Goal: Information Seeking & Learning: Understand process/instructions

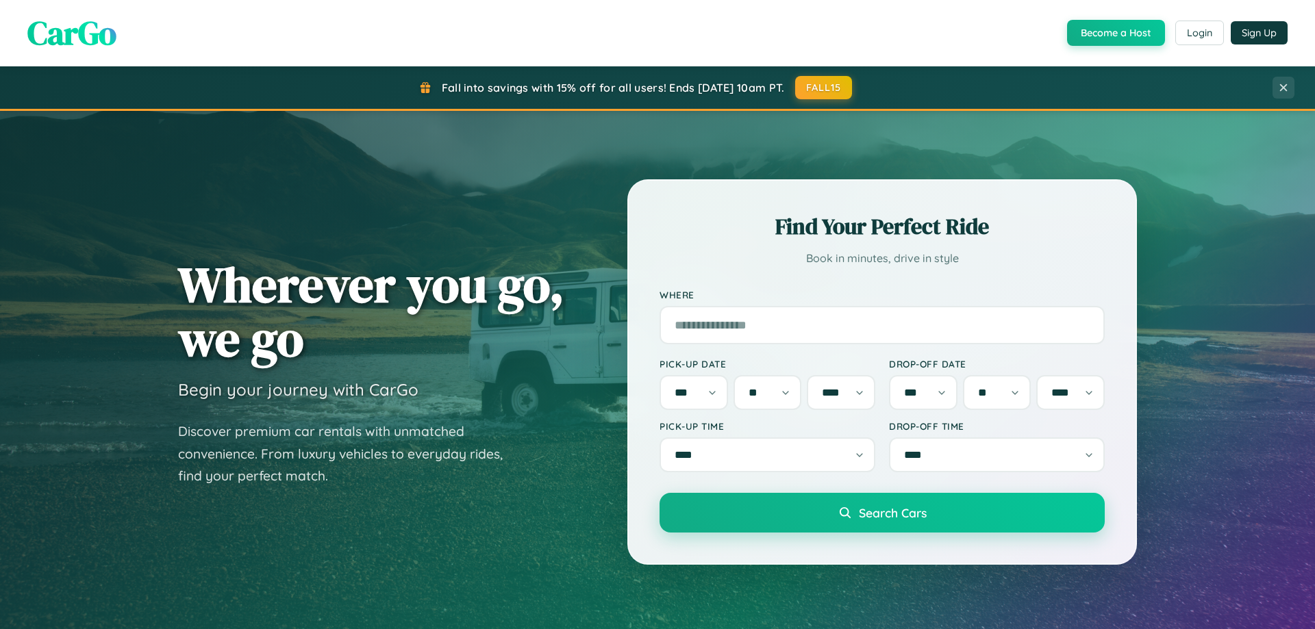
select select "*"
select select "**"
select select "****"
select select "*"
select select "**"
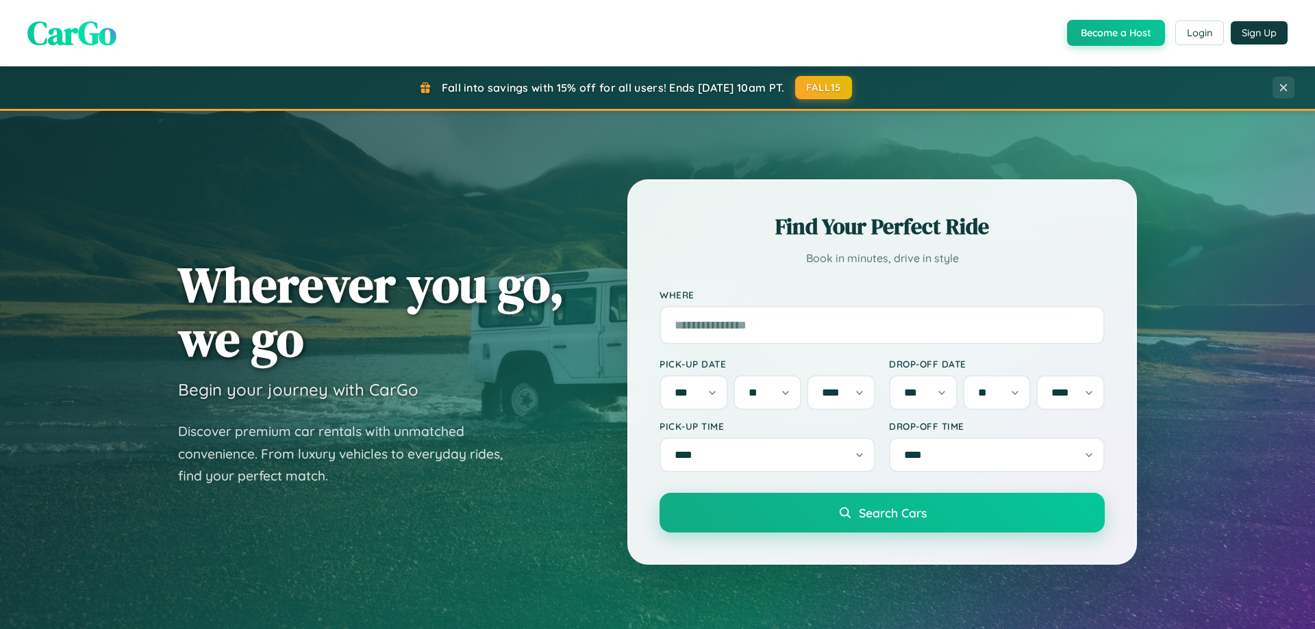
select select "****"
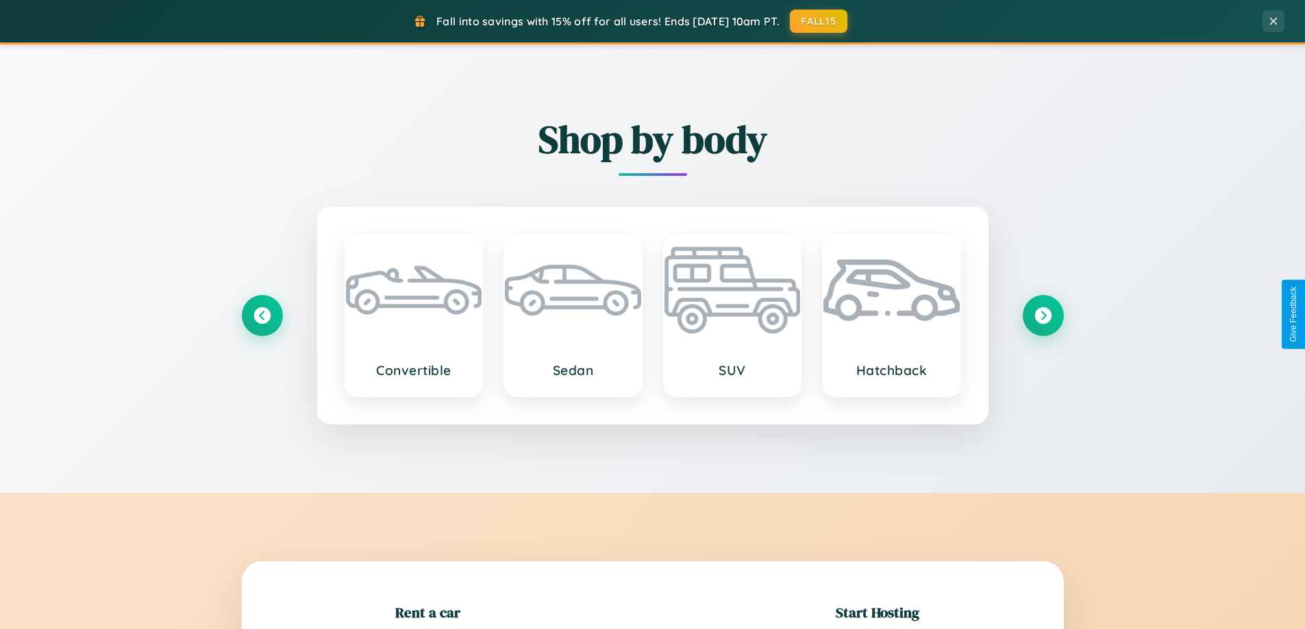
scroll to position [590, 0]
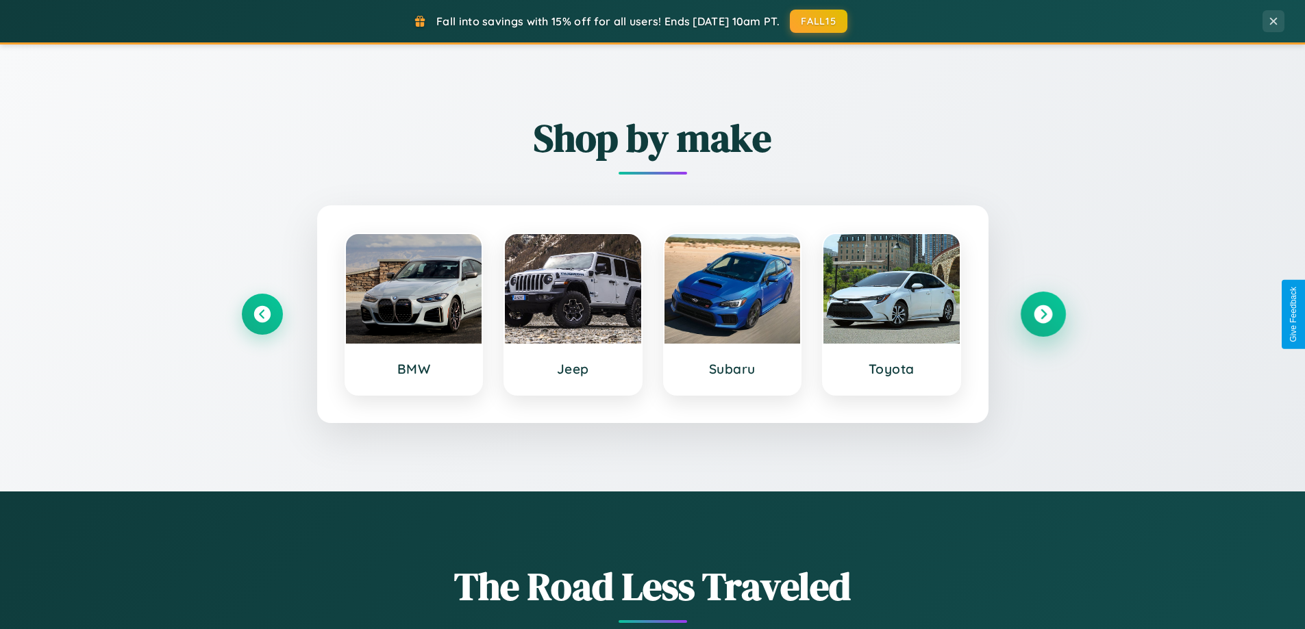
click at [1042, 314] on icon at bounding box center [1043, 314] width 18 height 18
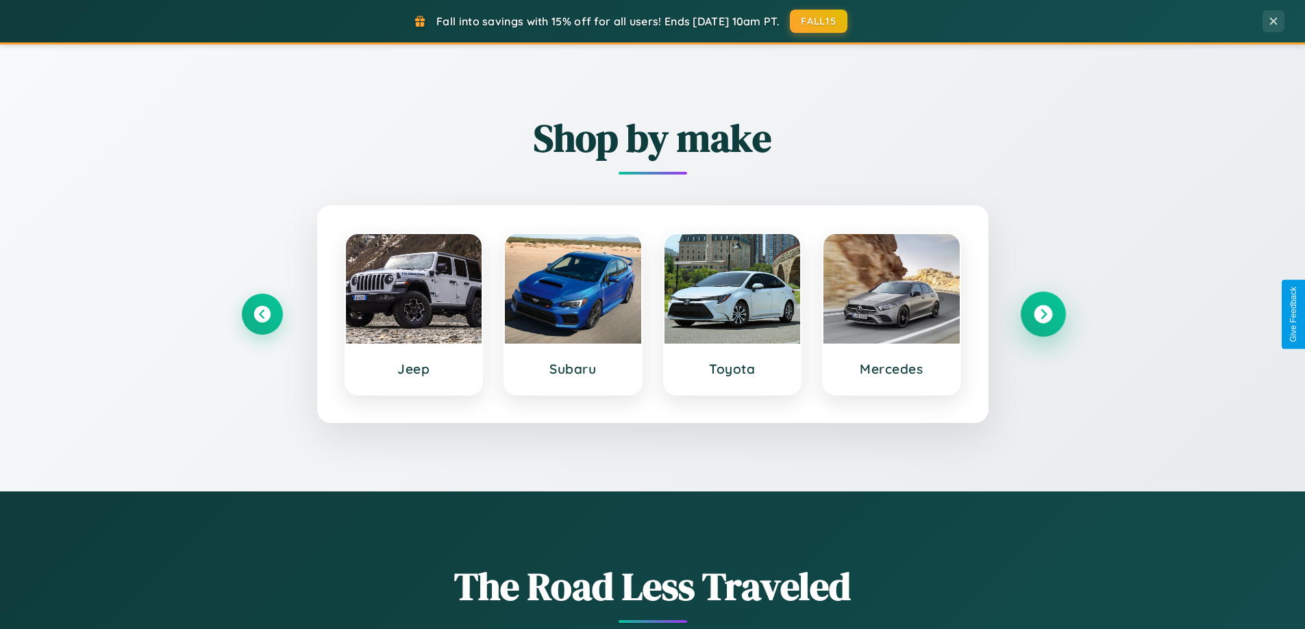
click at [1042, 314] on icon at bounding box center [1043, 314] width 18 height 18
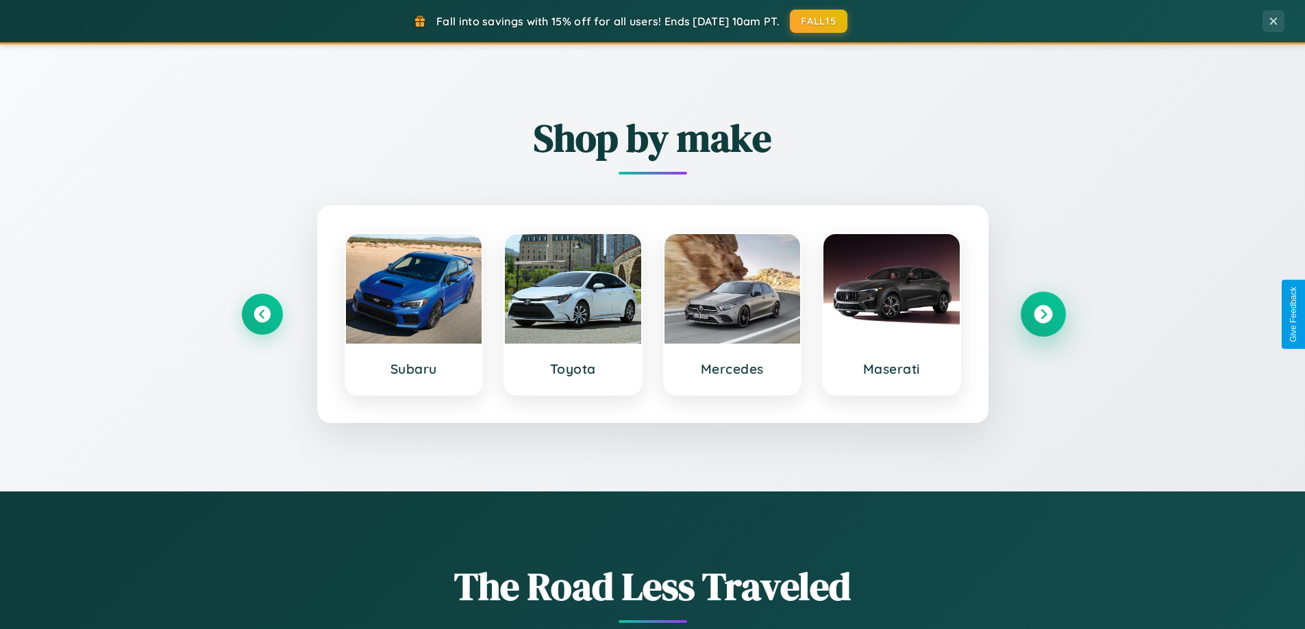
click at [1042, 314] on icon at bounding box center [1043, 314] width 18 height 18
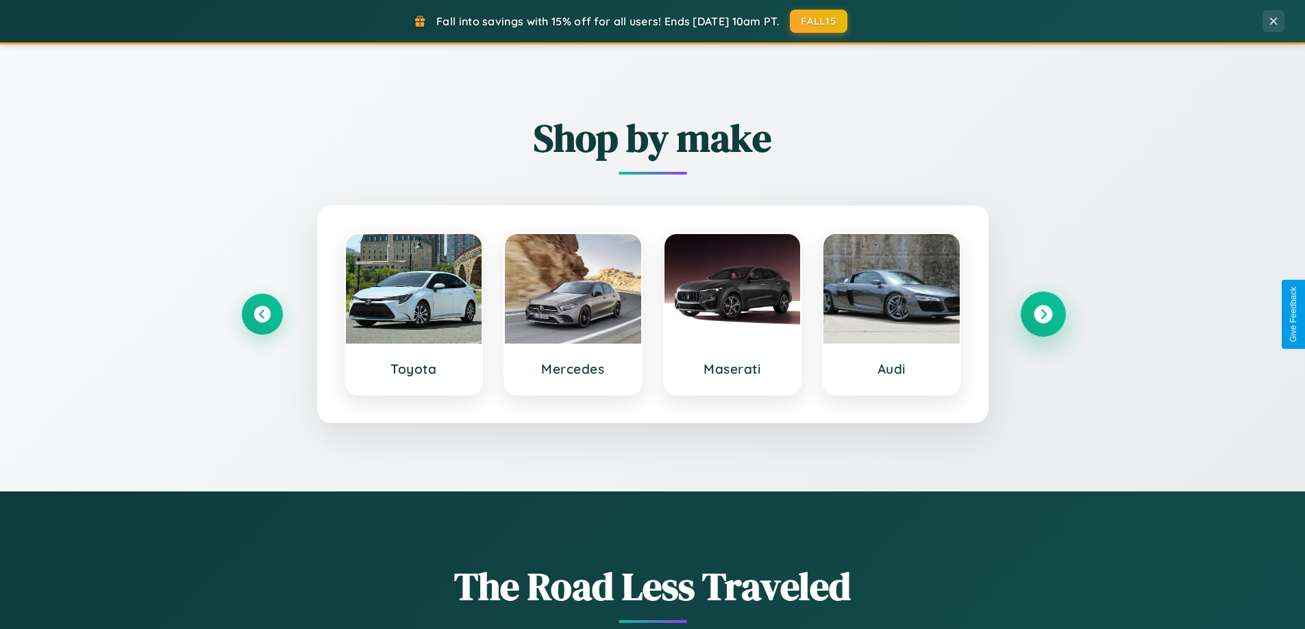
click at [1042, 314] on icon at bounding box center [1043, 314] width 18 height 18
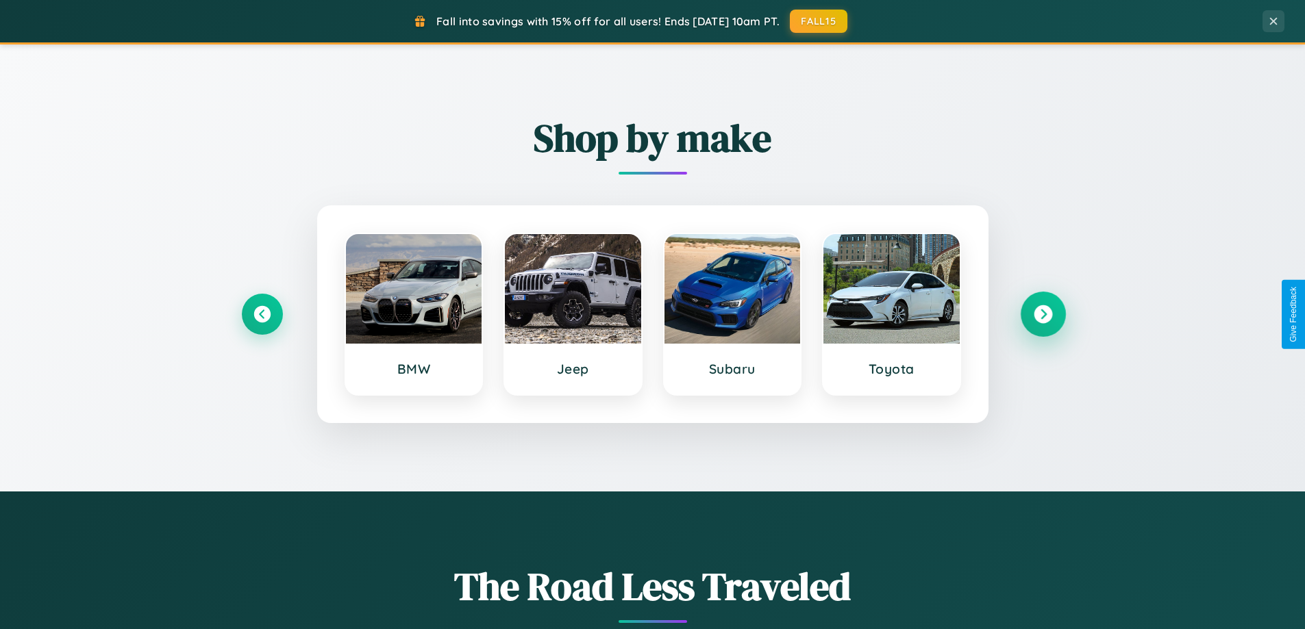
scroll to position [2201, 0]
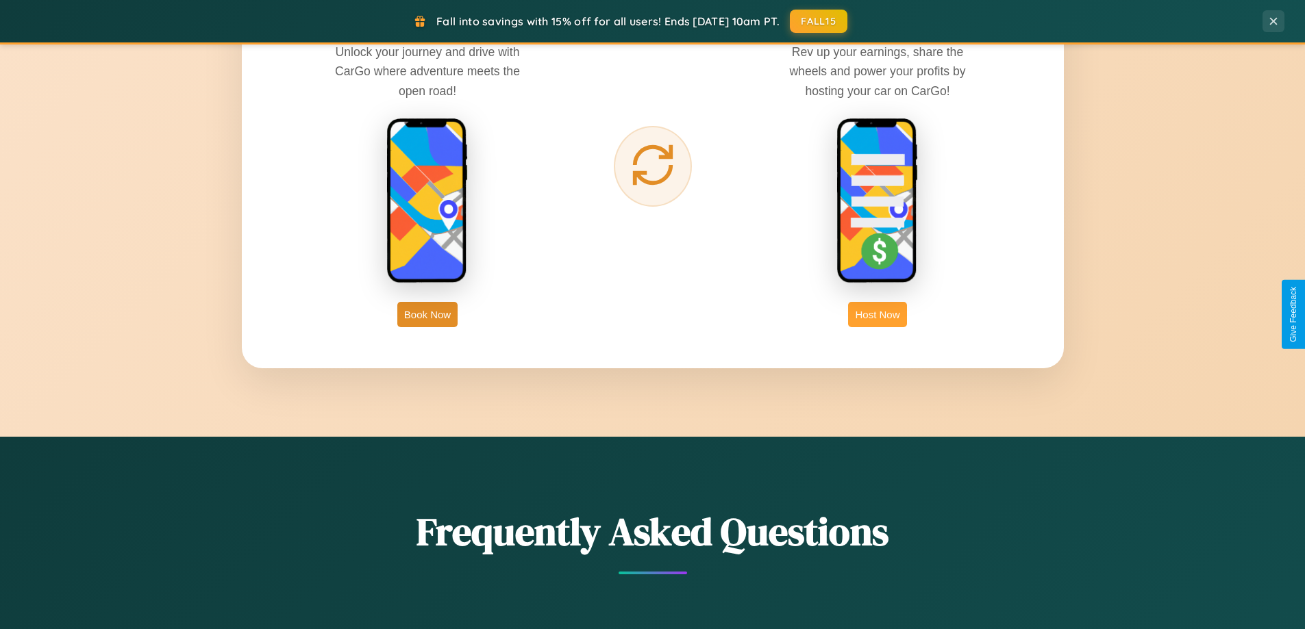
click at [877, 314] on button "Host Now" at bounding box center [877, 314] width 58 height 25
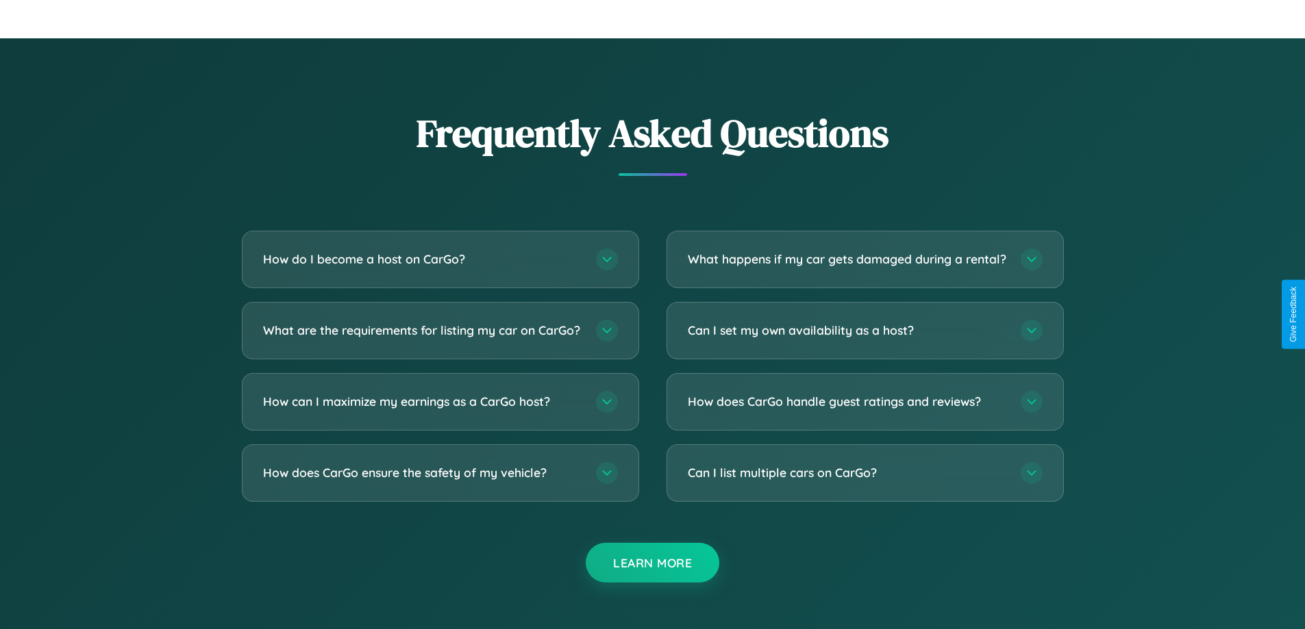
scroll to position [1851, 0]
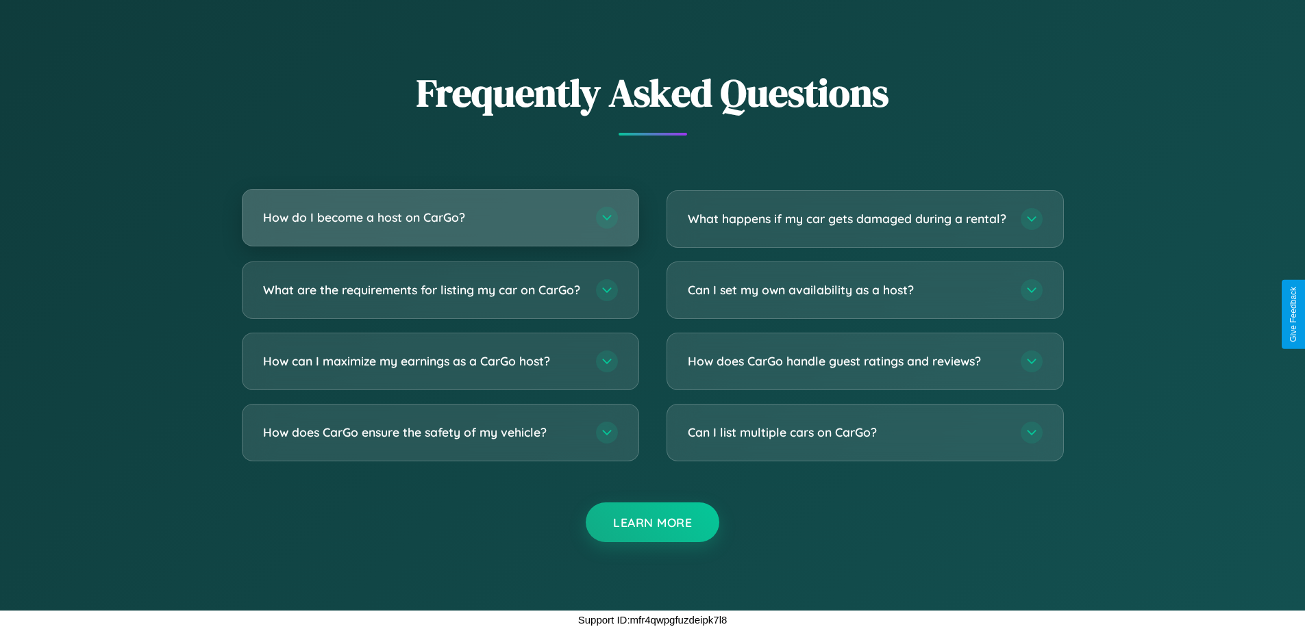
click at [440, 209] on h3 "How do I become a host on CarGo?" at bounding box center [422, 217] width 319 height 17
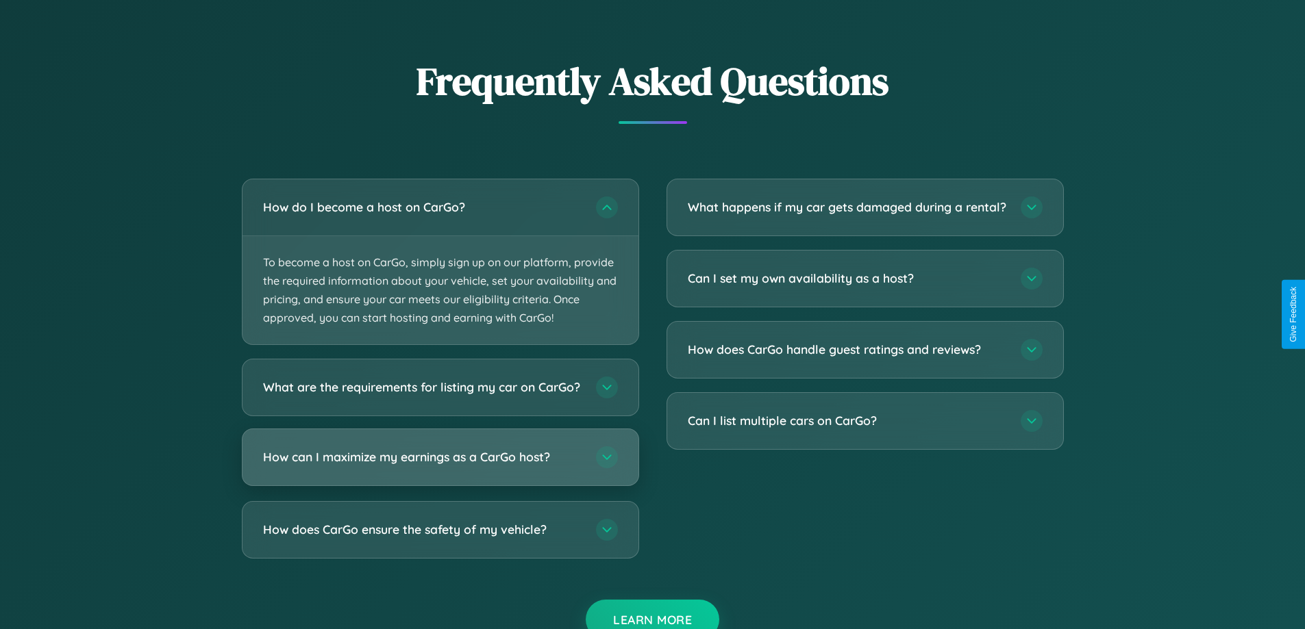
click at [440, 466] on h3 "How can I maximize my earnings as a CarGo host?" at bounding box center [422, 457] width 319 height 17
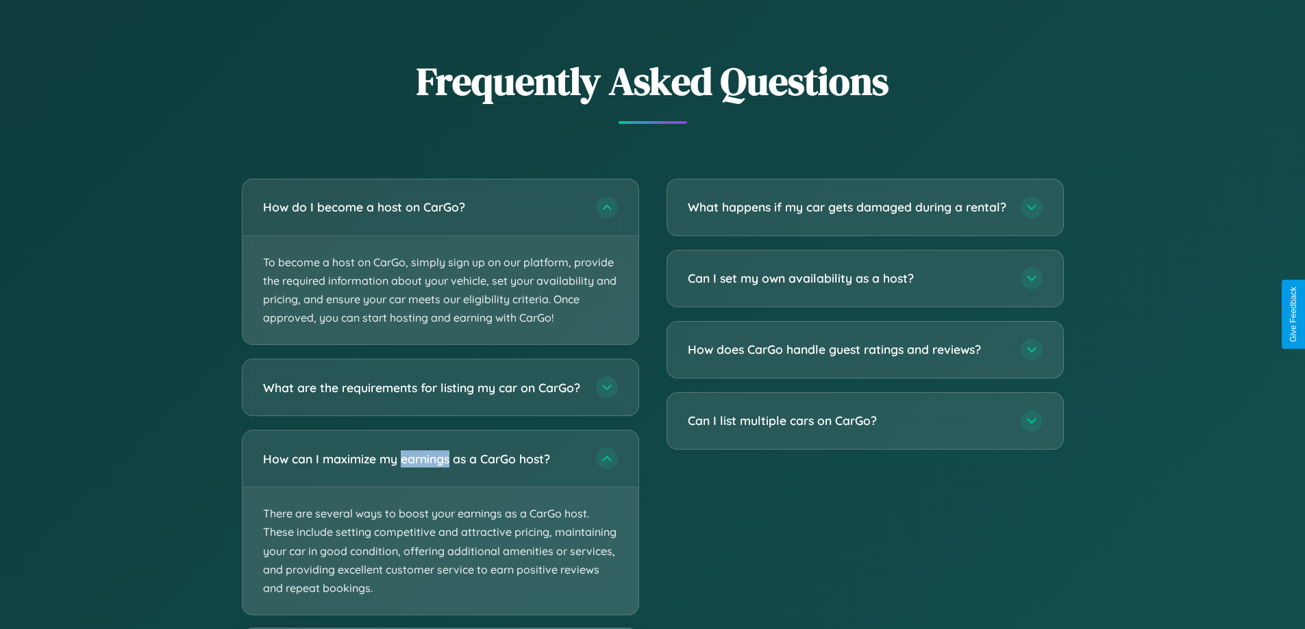
scroll to position [1921, 0]
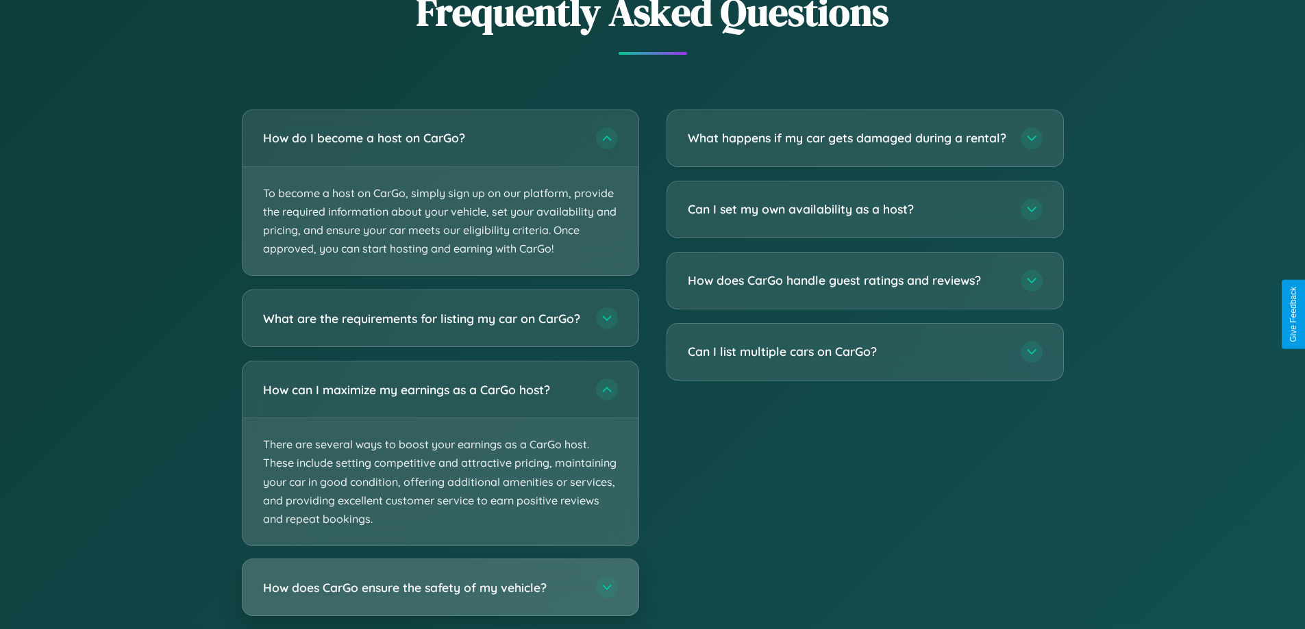
click at [440, 597] on h3 "How does CarGo ensure the safety of my vehicle?" at bounding box center [422, 587] width 319 height 17
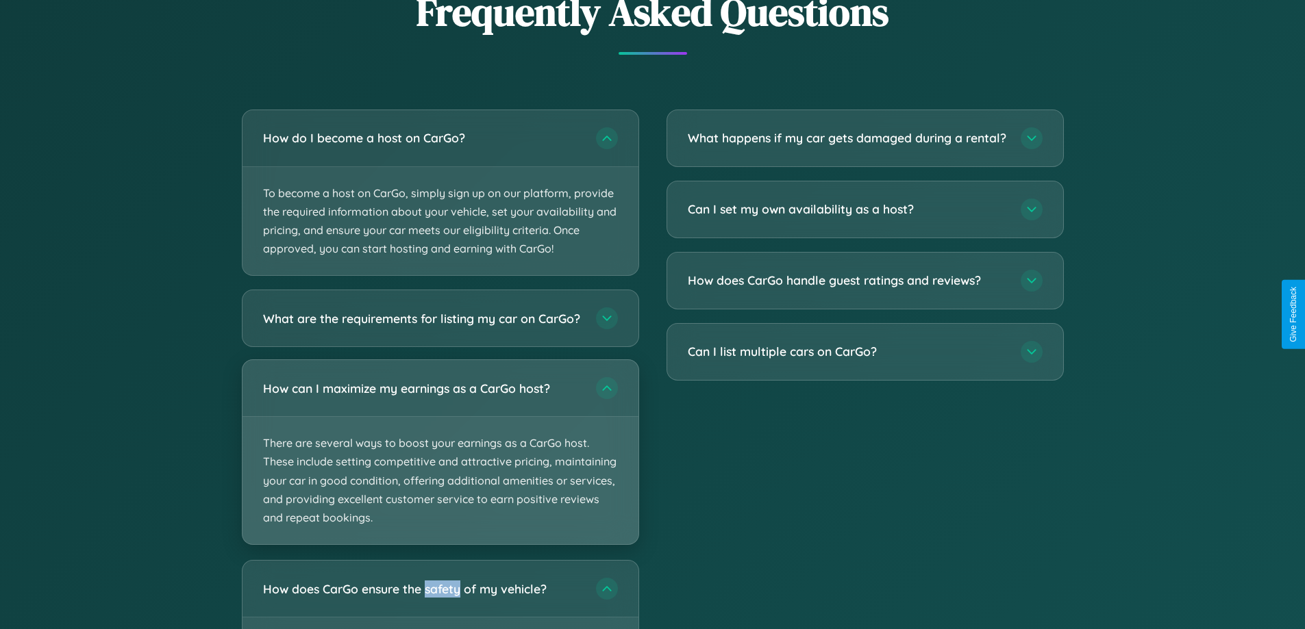
click at [440, 465] on p "There are several ways to boost your earnings as a CarGo host. These include se…" at bounding box center [440, 480] width 396 height 127
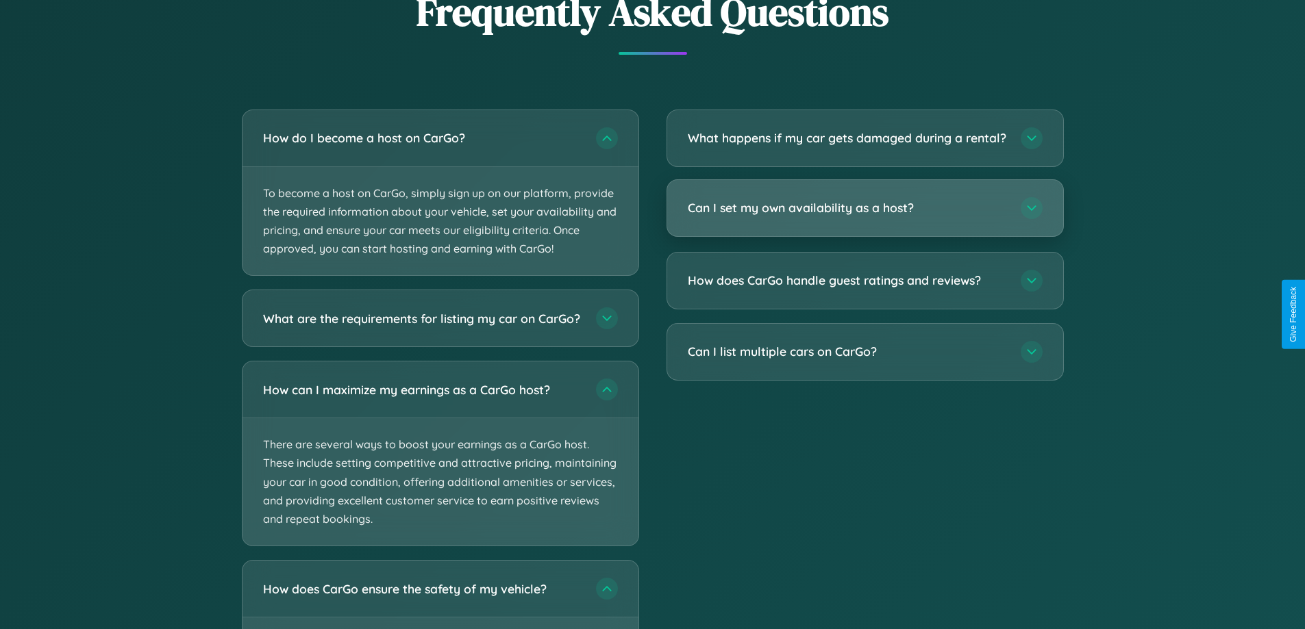
click at [864, 216] on h3 "Can I set my own availability as a host?" at bounding box center [847, 207] width 319 height 17
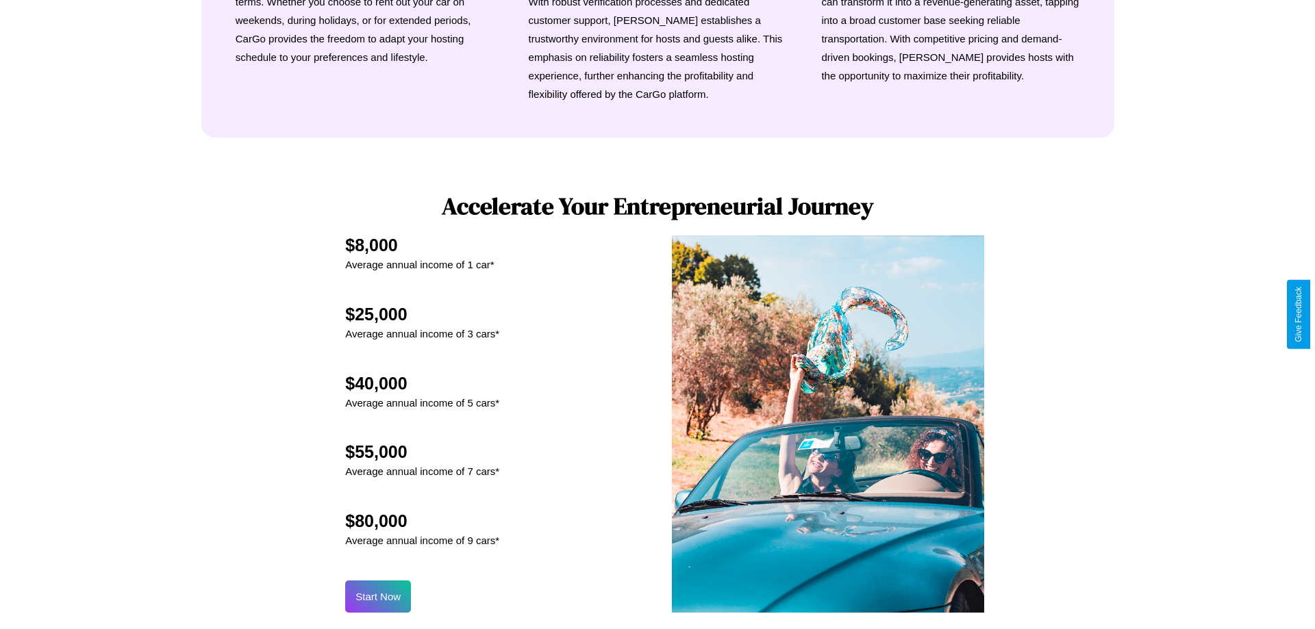
scroll to position [662, 0]
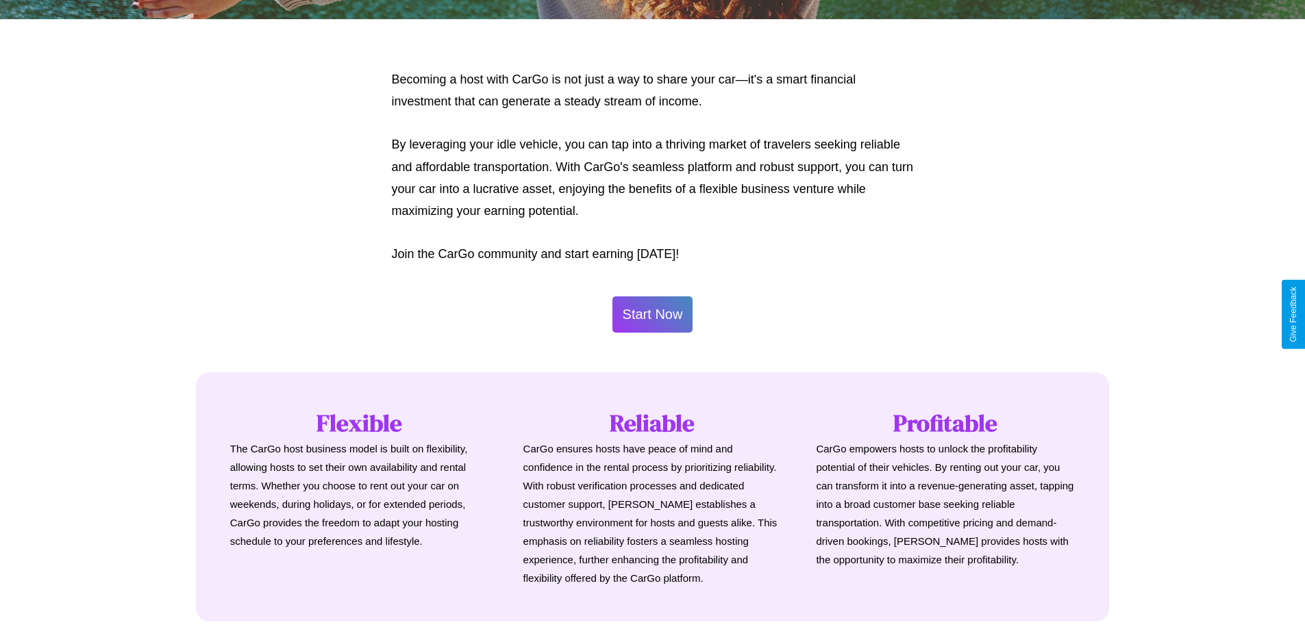
click at [652, 314] on button "Start Now" at bounding box center [652, 315] width 81 height 36
